Goal: Transaction & Acquisition: Book appointment/travel/reservation

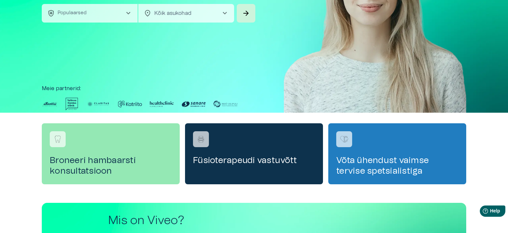
scroll to position [166, 0]
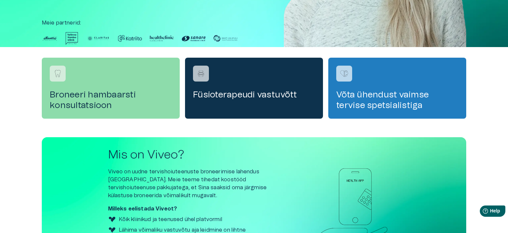
click at [85, 99] on h4 "Broneeri hambaarsti konsultatsioon" at bounding box center [111, 99] width 122 height 21
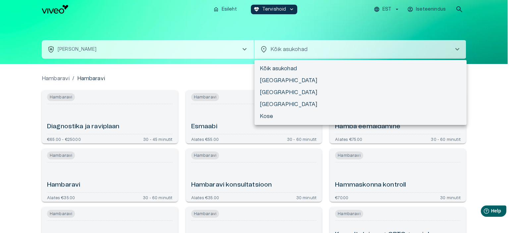
click at [302, 47] on body "Hindame teie privaatsust Kasutame küpsiseid teie sirvimiskogemuse parandamiseks…" at bounding box center [254, 116] width 509 height 233
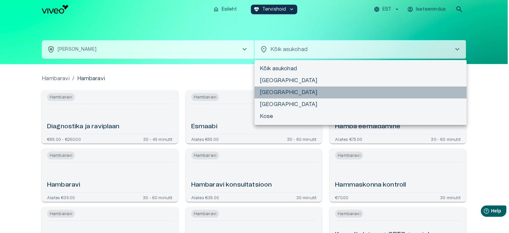
click at [277, 89] on li "[GEOGRAPHIC_DATA]" at bounding box center [361, 93] width 212 height 12
type input "**********"
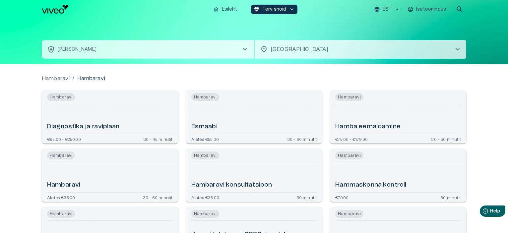
click at [30, 87] on div "Hambaravi / [PERSON_NAME] ja raviplaan €65.00 - €250.00 30 - 45 minutit [PERSON…" at bounding box center [254, 202] width 508 height 276
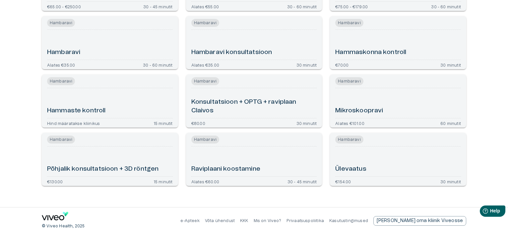
scroll to position [134, 0]
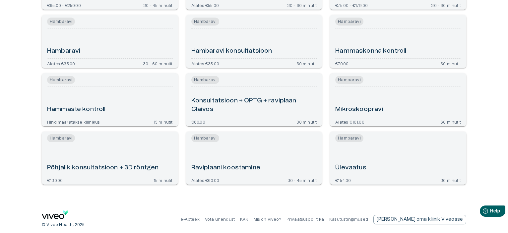
click at [208, 100] on h6 "Konsultatsioon + OPTG + raviplaan Claivos" at bounding box center [254, 105] width 126 height 18
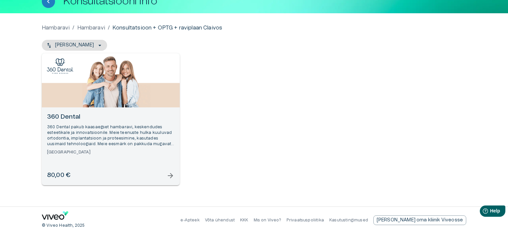
scroll to position [46, 0]
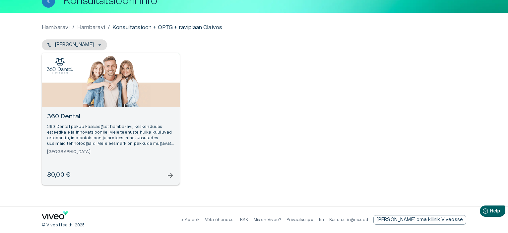
scroll to position [134, 0]
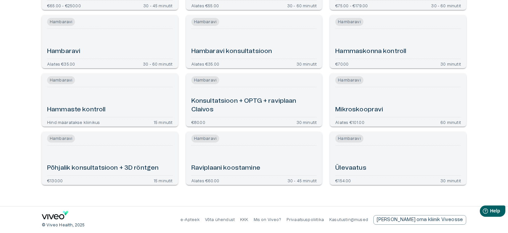
click at [230, 168] on h6 "Raviplaani koostamine" at bounding box center [225, 168] width 69 height 9
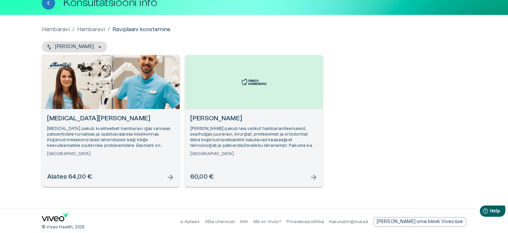
scroll to position [46, 0]
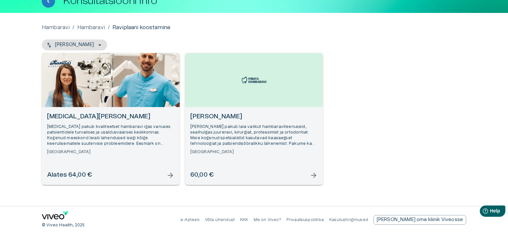
scroll to position [134, 0]
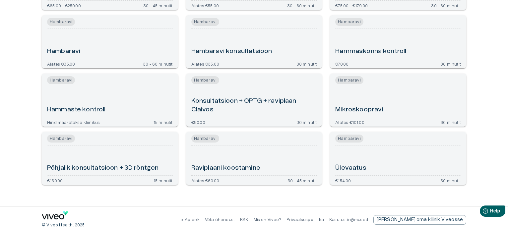
click at [122, 165] on h6 "Põhjalik konsultatsioon + 3D röntgen" at bounding box center [102, 168] width 111 height 9
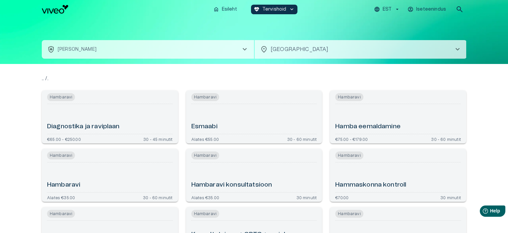
scroll to position [134, 0]
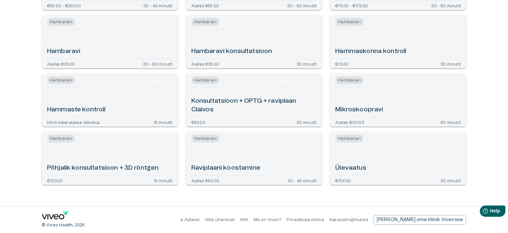
click at [97, 106] on h6 "Hammaste kontroll" at bounding box center [76, 109] width 59 height 9
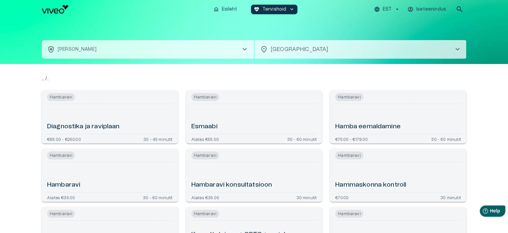
scroll to position [134, 0]
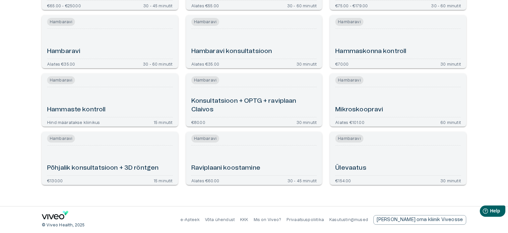
click at [356, 168] on h6 "Ülevaatus" at bounding box center [350, 168] width 31 height 9
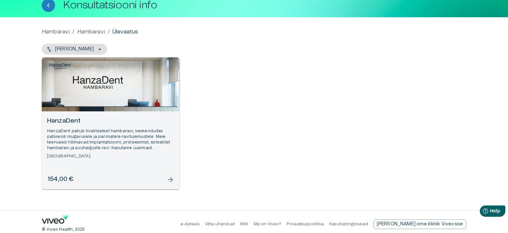
scroll to position [46, 0]
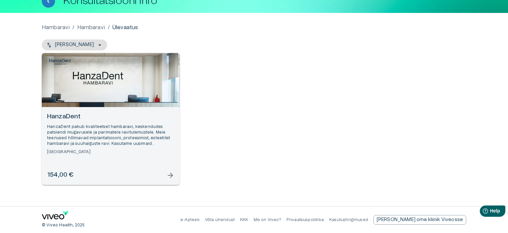
scroll to position [134, 0]
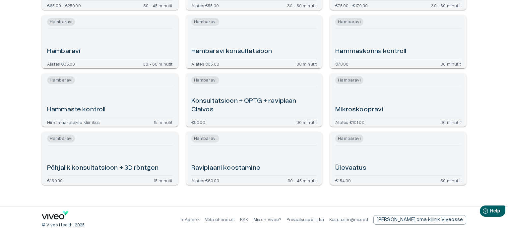
click at [370, 107] on h6 "Mikroskoopravi" at bounding box center [359, 109] width 48 height 9
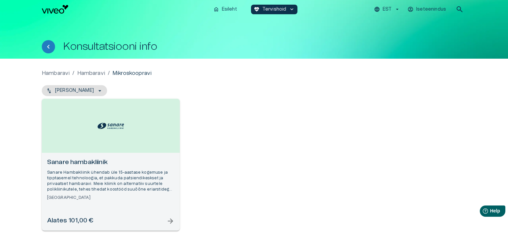
scroll to position [134, 0]
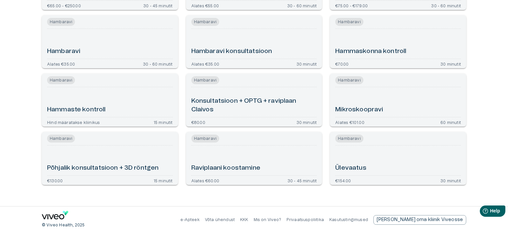
click at [399, 49] on h6 "Hammaskonna kontroll" at bounding box center [370, 51] width 71 height 9
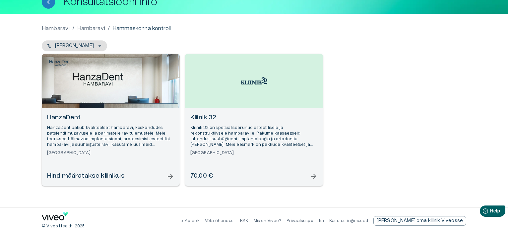
scroll to position [46, 0]
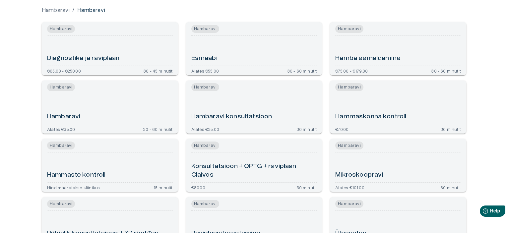
scroll to position [67, 0]
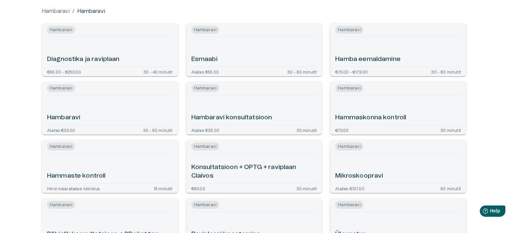
click at [73, 118] on h6 "Hambaravi" at bounding box center [63, 117] width 33 height 9
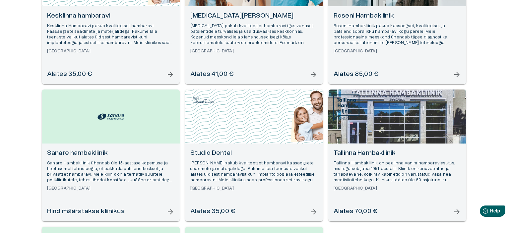
scroll to position [292, 0]
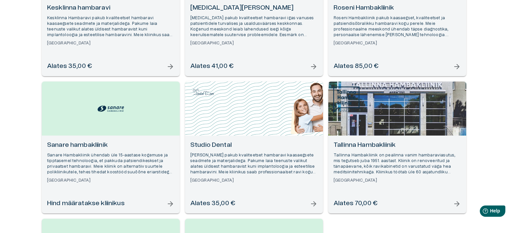
click at [372, 155] on p "Tallinna Hambakliinik on pealinna vanim hambaraviasutus, mis tegutseb juba 1951…" at bounding box center [396, 163] width 127 height 23
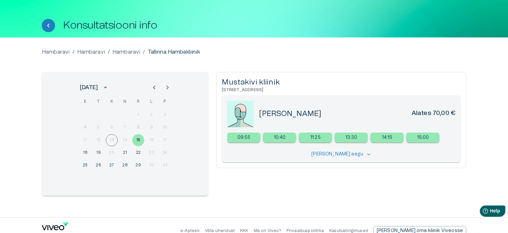
scroll to position [32, 0]
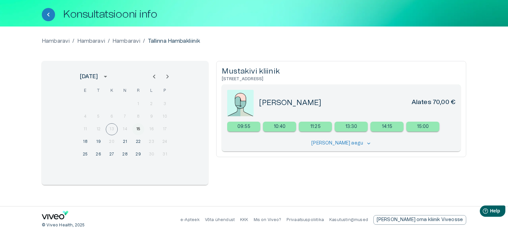
click at [139, 131] on button "15" at bounding box center [138, 129] width 12 height 12
click at [84, 144] on button "18" at bounding box center [85, 142] width 12 height 12
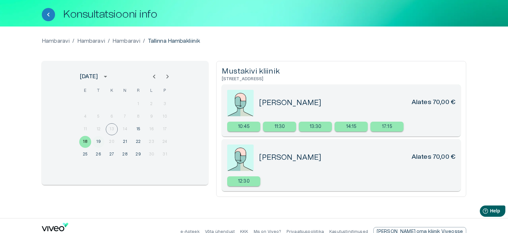
click at [100, 139] on button "19" at bounding box center [98, 142] width 12 height 12
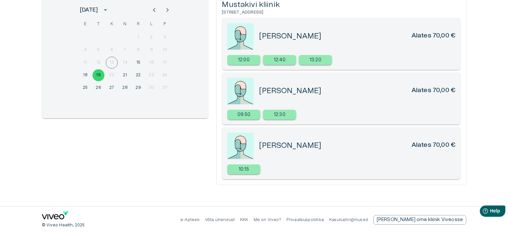
scroll to position [66, 0]
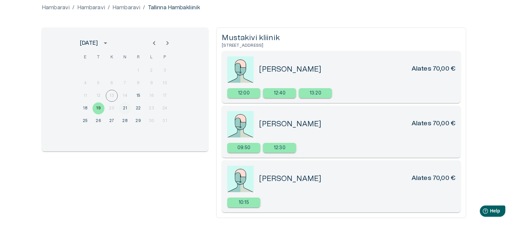
click at [127, 108] on button "21" at bounding box center [125, 108] width 12 height 12
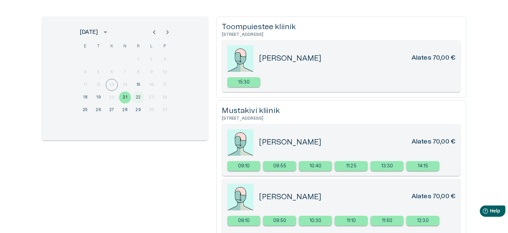
click at [141, 95] on button "22" at bounding box center [138, 97] width 12 height 12
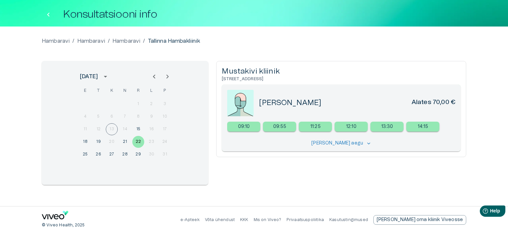
click at [48, 16] on icon "Tagasi" at bounding box center [48, 15] width 8 height 8
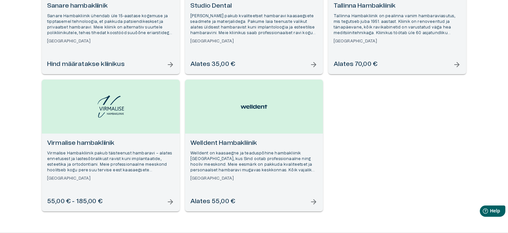
scroll to position [431, 0]
